Goal: Task Accomplishment & Management: Contribute content

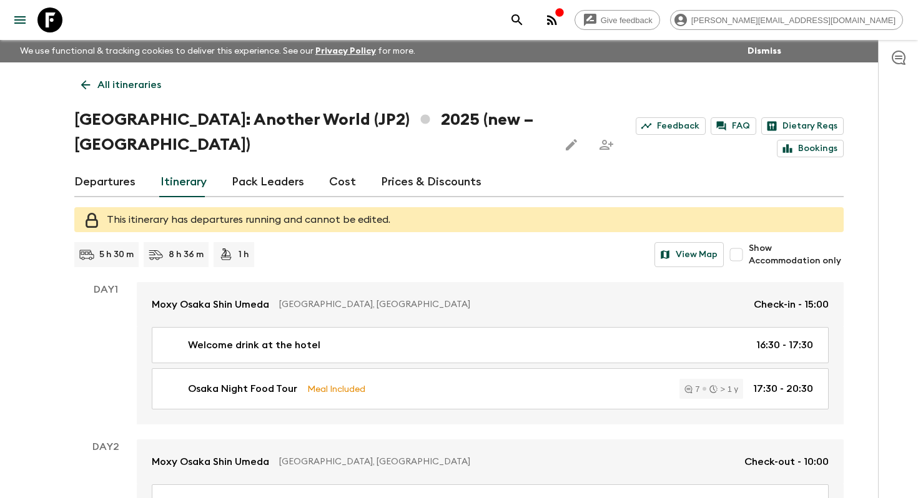
click at [117, 78] on p "All itineraries" at bounding box center [129, 84] width 64 height 15
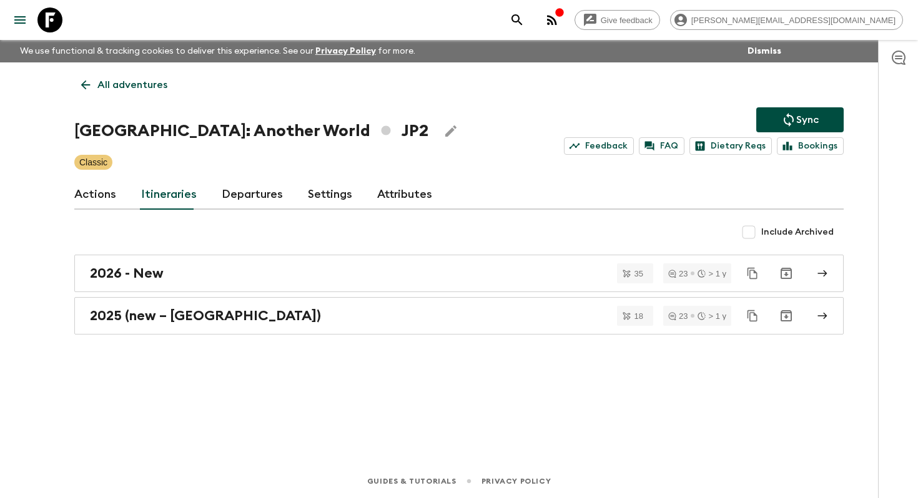
click at [117, 78] on p "All adventures" at bounding box center [132, 84] width 70 height 15
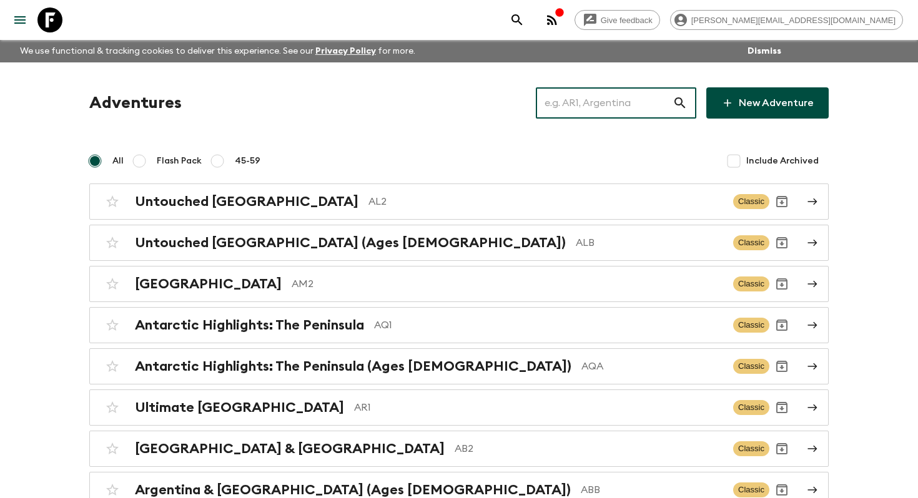
click at [624, 106] on input "text" at bounding box center [604, 103] width 137 height 35
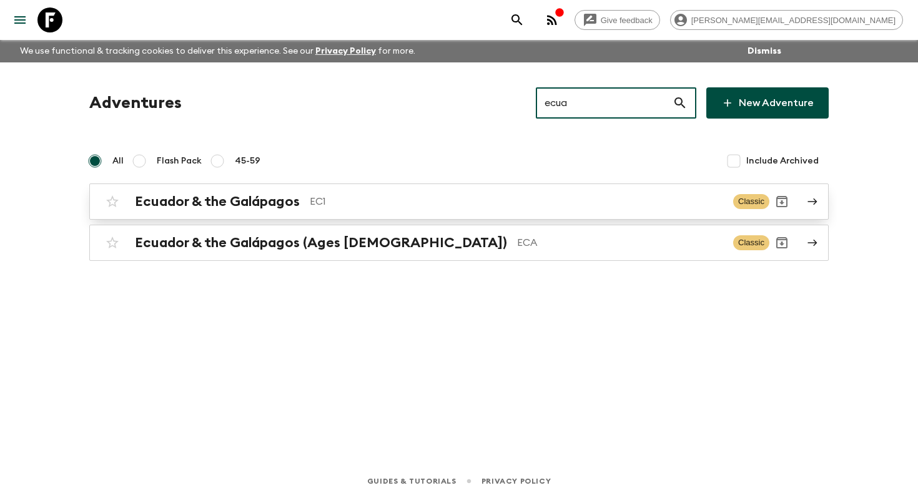
type input "ecua"
click at [420, 211] on div "Ecuador & the Galápagos EC1 Classic" at bounding box center [434, 201] width 669 height 25
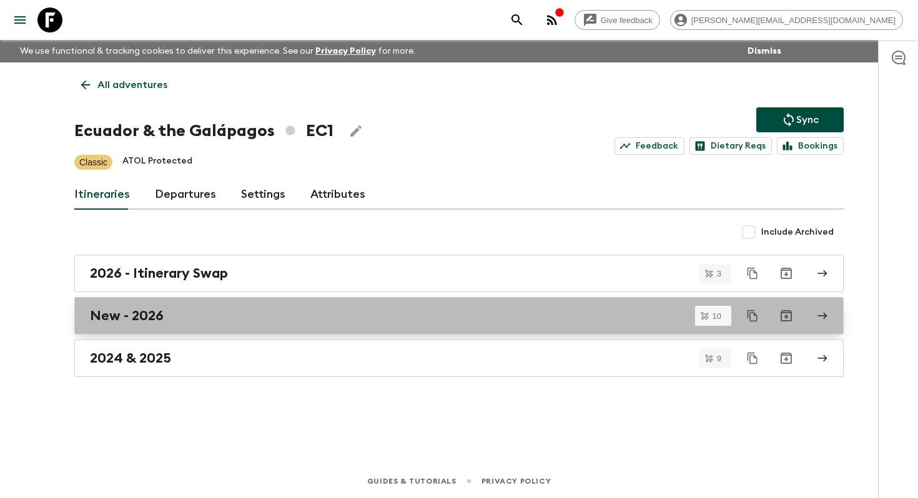
click at [181, 307] on link "New - 2026" at bounding box center [458, 315] width 769 height 37
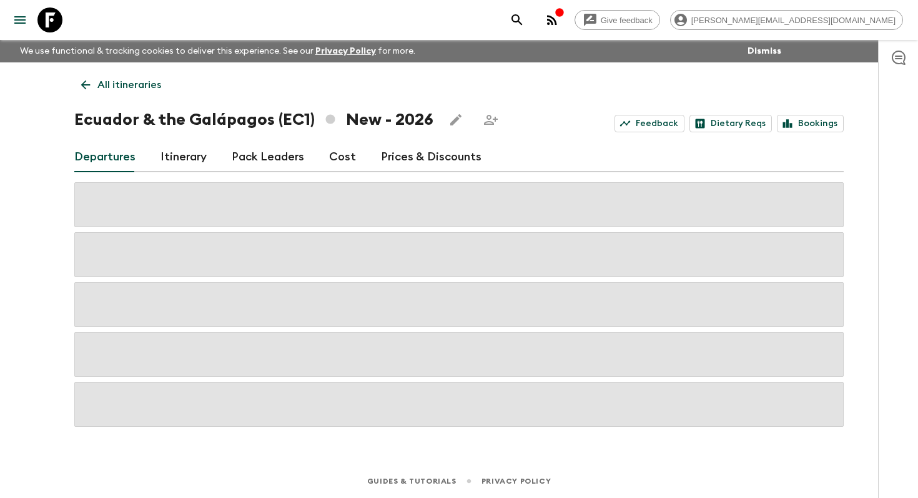
click at [185, 154] on link "Itinerary" at bounding box center [183, 157] width 46 height 30
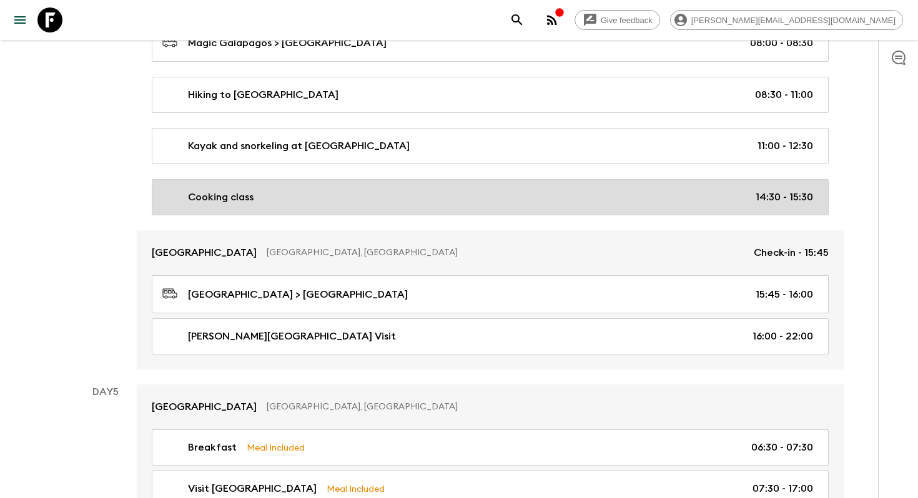
scroll to position [1668, 0]
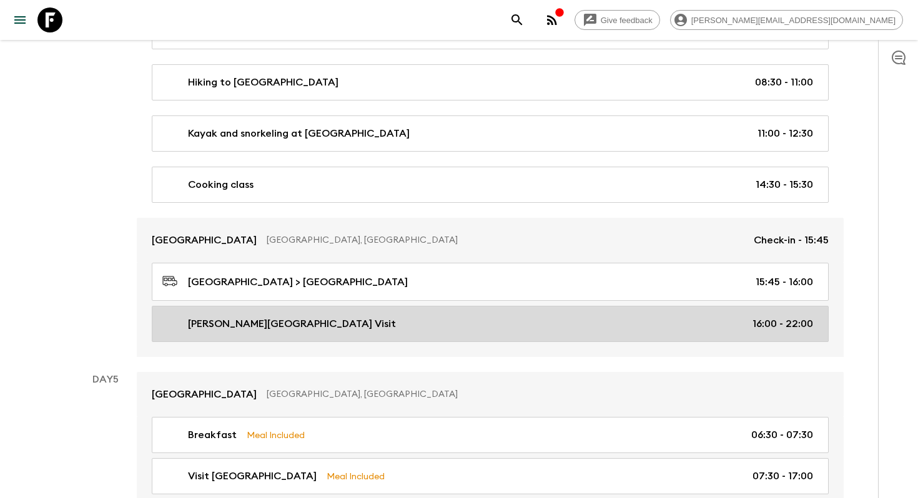
click at [337, 326] on p "[PERSON_NAME][GEOGRAPHIC_DATA] Visit" at bounding box center [292, 324] width 208 height 15
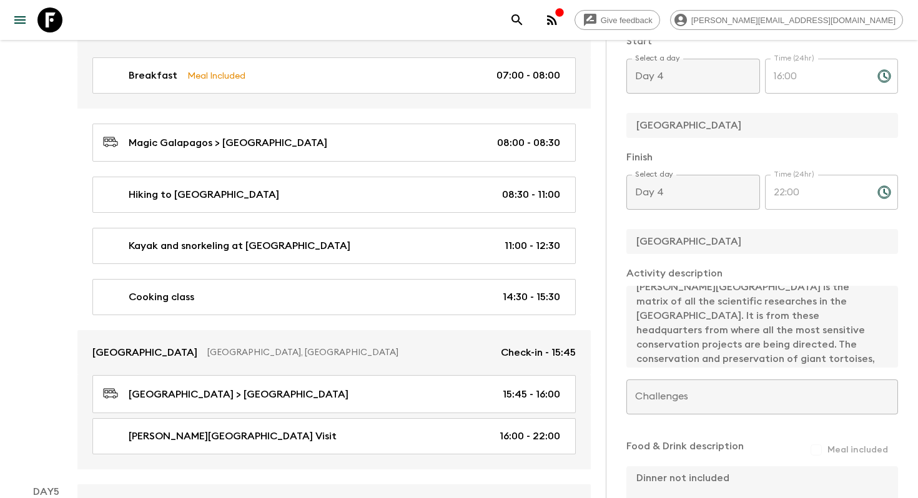
scroll to position [14, 0]
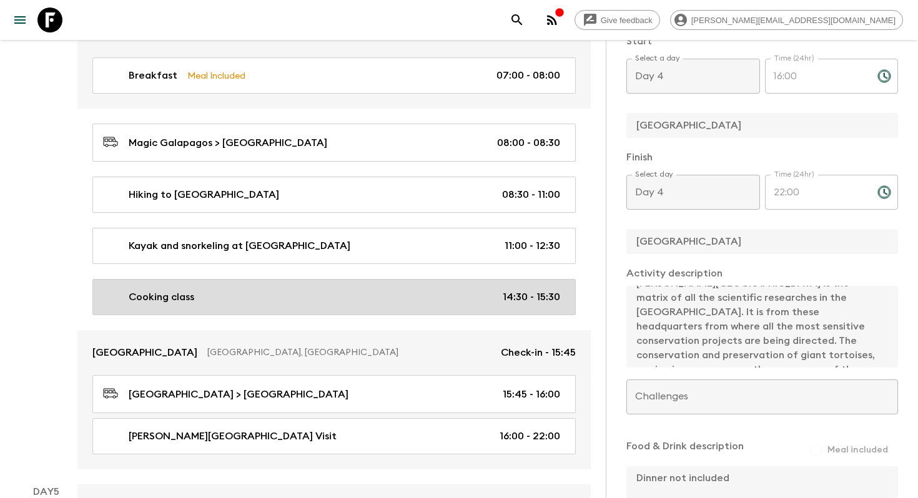
click at [336, 290] on div "Cooking class 14:30 - 15:30" at bounding box center [331, 297] width 457 height 15
type input "Cooking class"
type input "[GEOGRAPHIC_DATA]"
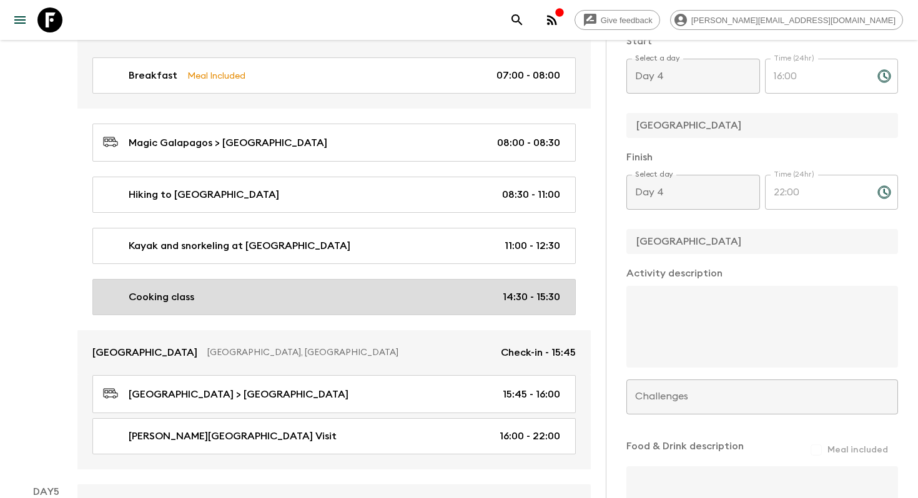
type input "14:30"
type input "15:30"
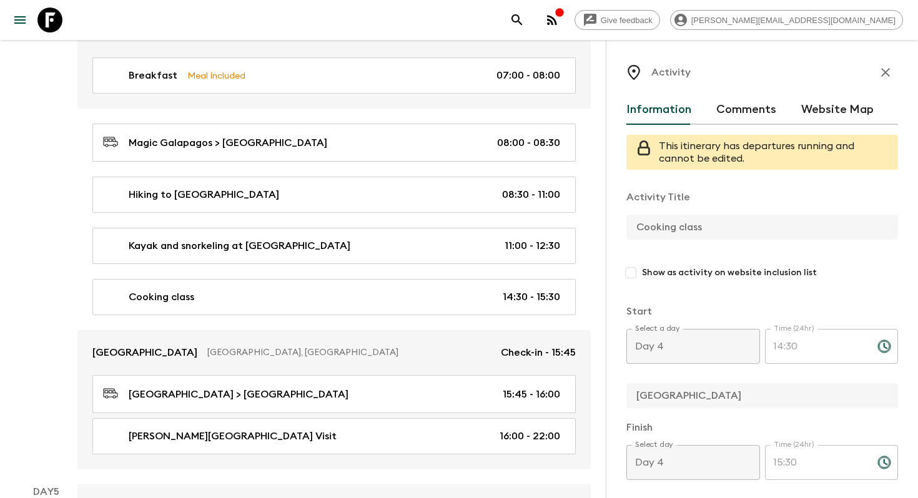
scroll to position [1, 0]
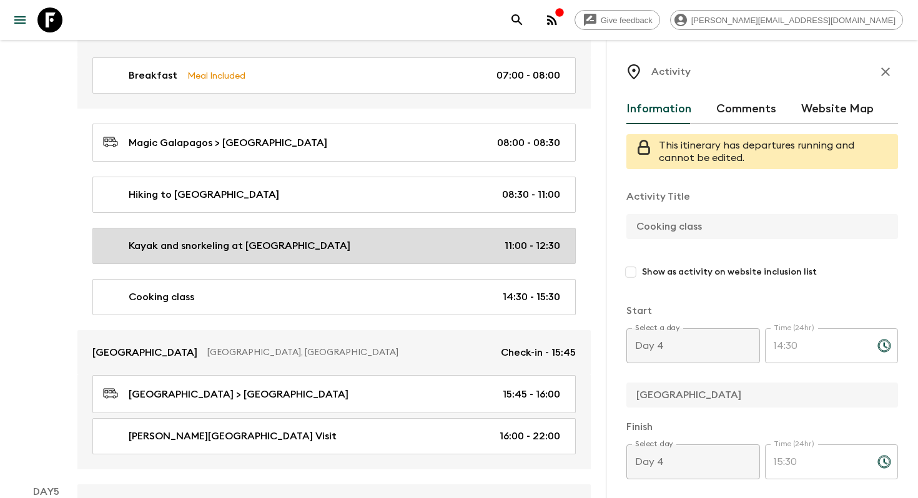
click at [358, 238] on div "Kayak and snorkeling at [GEOGRAPHIC_DATA] 11:00 - 12:30" at bounding box center [331, 245] width 457 height 15
type input "Kayak and snorkeling at [GEOGRAPHIC_DATA]"
checkbox input "true"
type input "Pto Ayora"
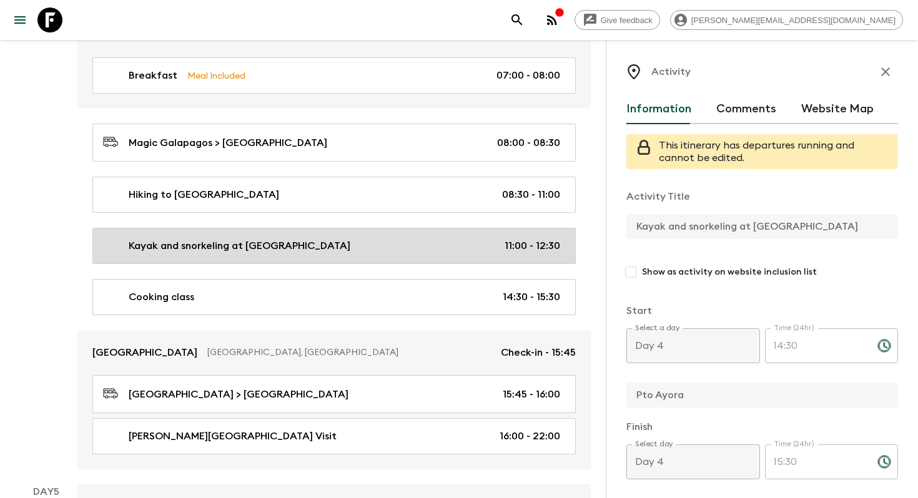
type input "11:00"
type input "12:30"
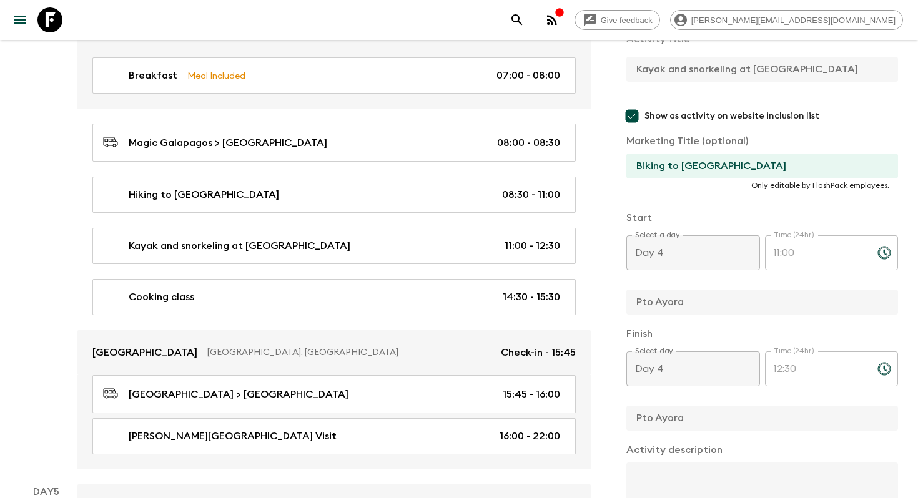
scroll to position [140, 0]
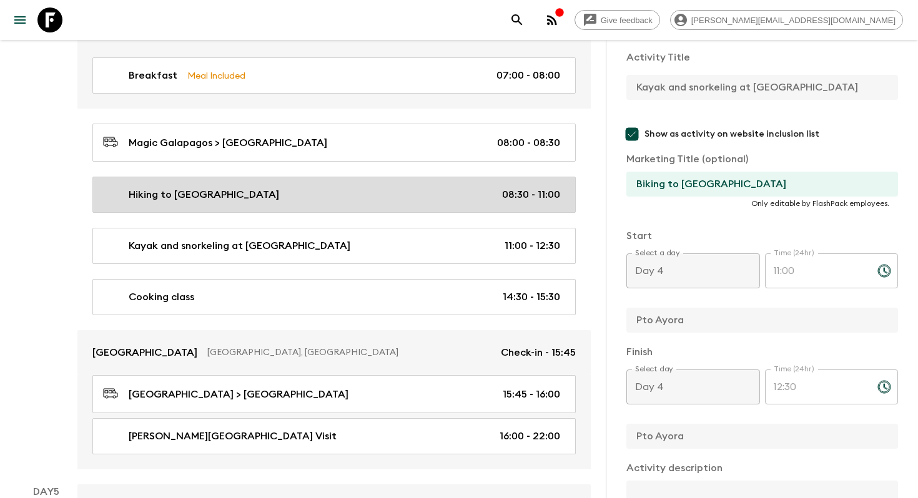
click at [337, 187] on div "Hiking to [GEOGRAPHIC_DATA] 08:30 - 11:00" at bounding box center [331, 194] width 457 height 15
type input "Hiking to [GEOGRAPHIC_DATA]"
type input "Hiking to [GEOGRAPHIC_DATA] viewpoint"
type input "08:30"
type input "11:00"
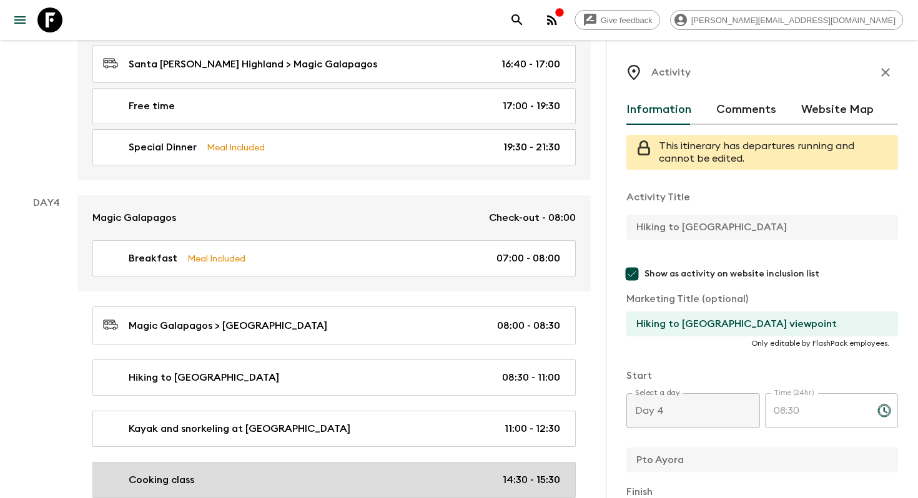
scroll to position [1483, 0]
